Goal: Task Accomplishment & Management: Manage account settings

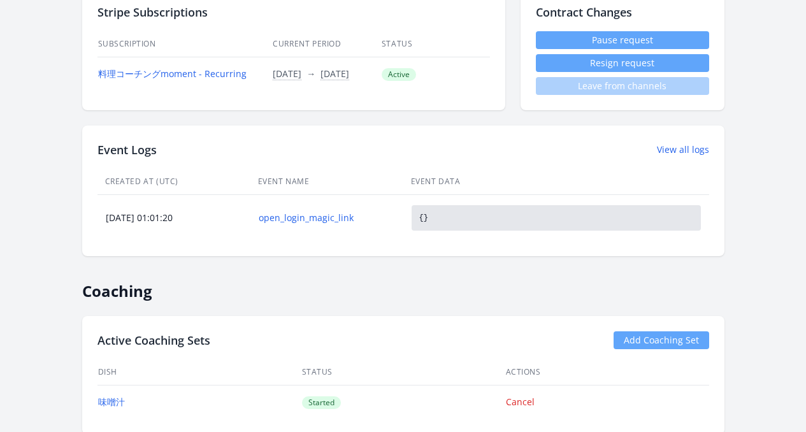
scroll to position [388, 0]
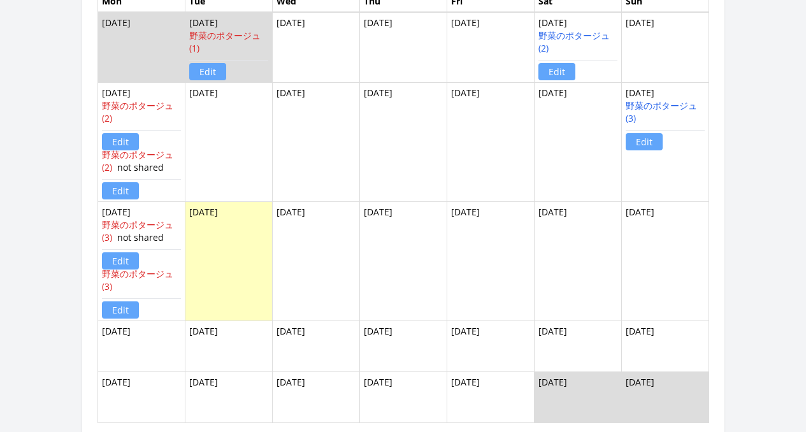
scroll to position [1039, 0]
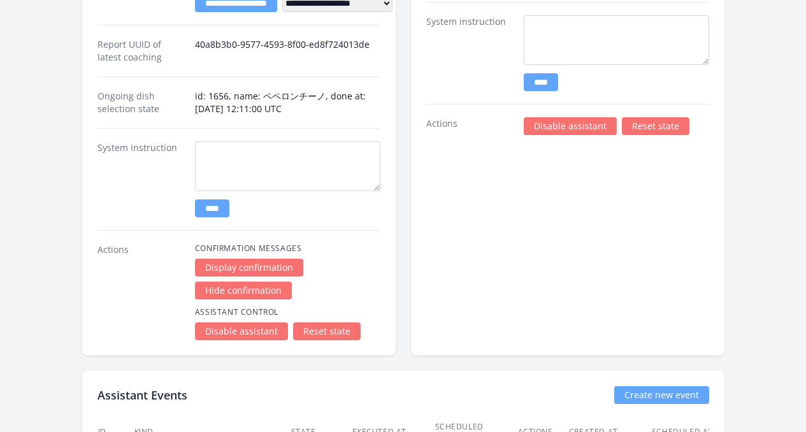
scroll to position [2306, 0]
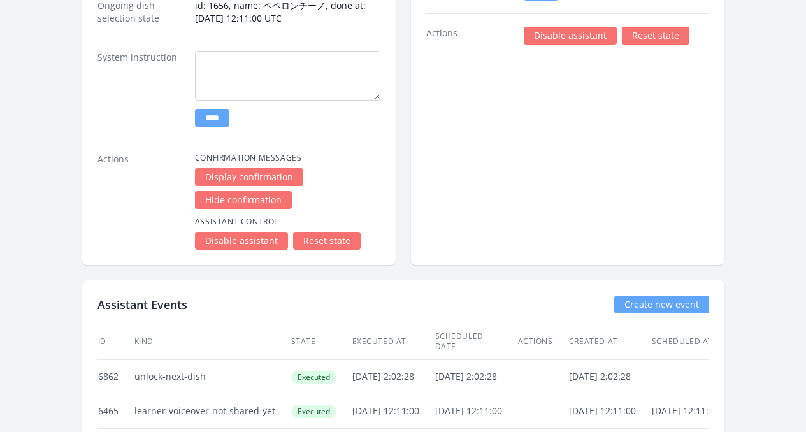
click at [557, 27] on link "Disable assistant" at bounding box center [570, 36] width 93 height 18
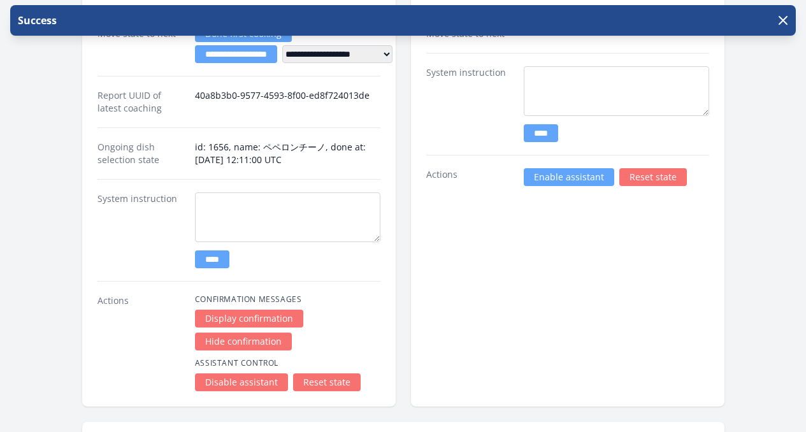
scroll to position [2235, 0]
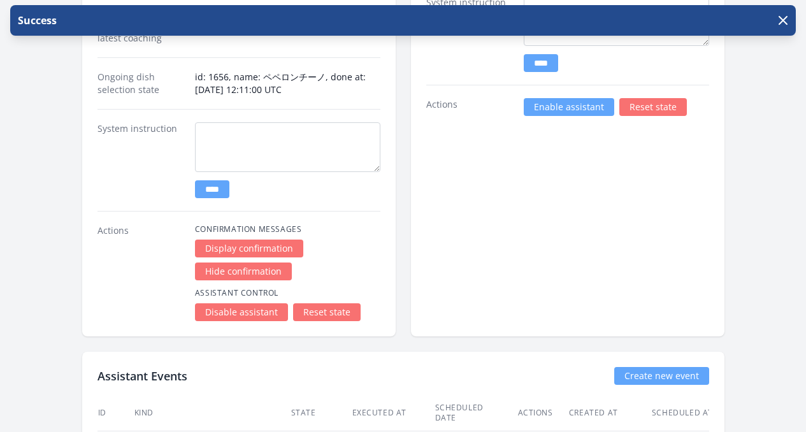
click at [234, 303] on link "Disable assistant" at bounding box center [241, 312] width 93 height 18
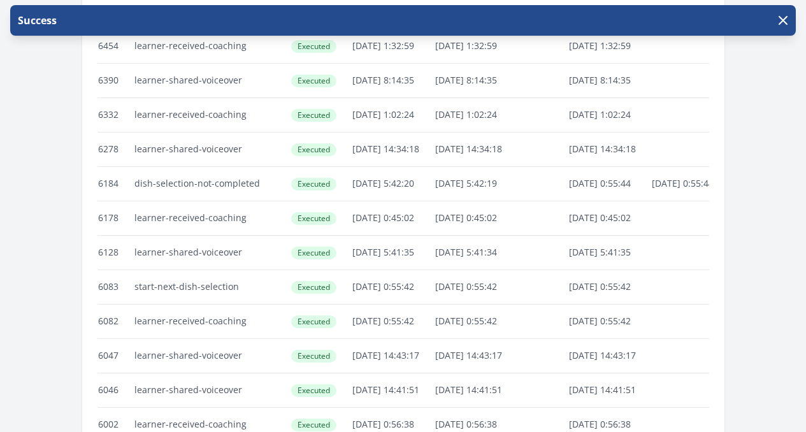
scroll to position [2472, 0]
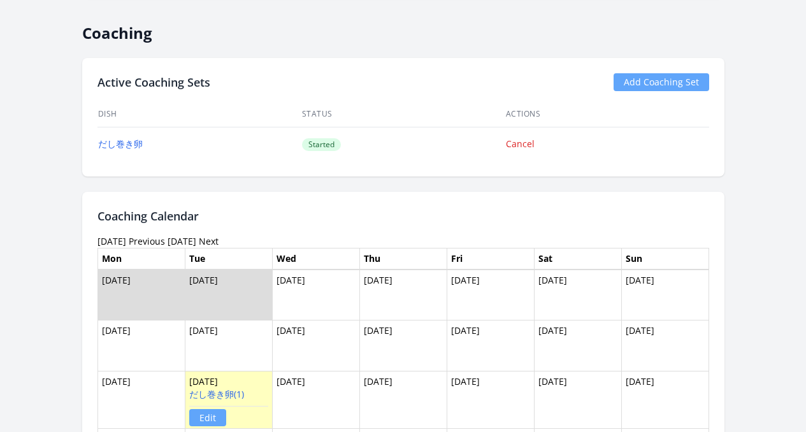
scroll to position [872, 0]
